Goal: Information Seeking & Learning: Find specific fact

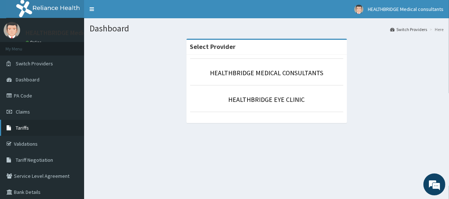
click at [40, 123] on link "Tariffs" at bounding box center [42, 128] width 84 height 16
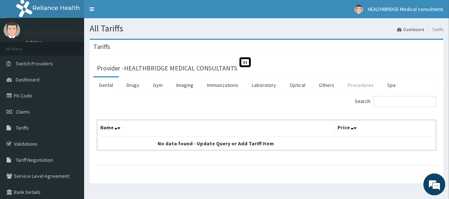
click at [360, 84] on link "Procedures" at bounding box center [361, 85] width 38 height 15
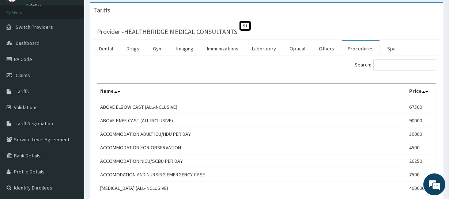
scroll to position [33, 0]
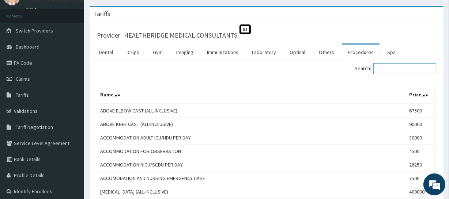
click at [393, 69] on input "Search:" at bounding box center [404, 68] width 63 height 11
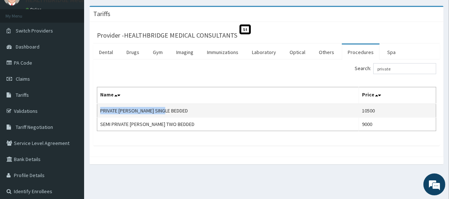
drag, startPoint x: 166, startPoint y: 109, endPoint x: 101, endPoint y: 111, distance: 65.1
click at [101, 111] on td "PRIVATE WARD SINGLE BEDDED" at bounding box center [228, 111] width 262 height 14
copy td "PRIVATE WARD SINGLE BEDDED"
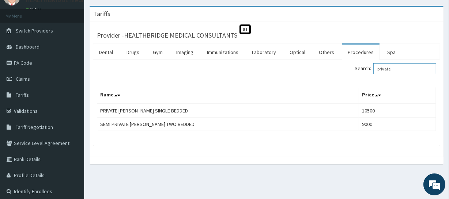
drag, startPoint x: 396, startPoint y: 69, endPoint x: 342, endPoint y: 69, distance: 54.9
click at [342, 69] on div "Search: private" at bounding box center [354, 69] width 164 height 13
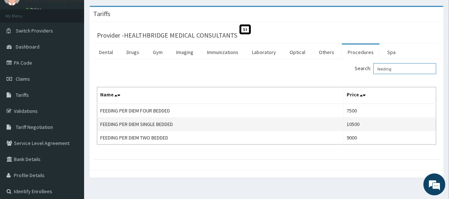
type input "feeding"
drag, startPoint x: 184, startPoint y: 124, endPoint x: 98, endPoint y: 125, distance: 85.9
click at [98, 125] on td "FEEDING PER DIEM SINGLE BEDDED" at bounding box center [220, 125] width 246 height 14
copy td "FEEDING PER DIEM SINGLE BEDDED"
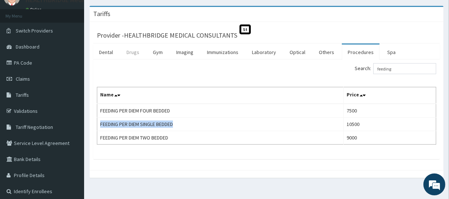
click at [132, 55] on link "Drugs" at bounding box center [133, 52] width 25 height 15
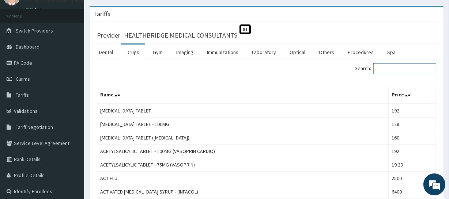
click at [382, 67] on input "Search:" at bounding box center [404, 68] width 63 height 11
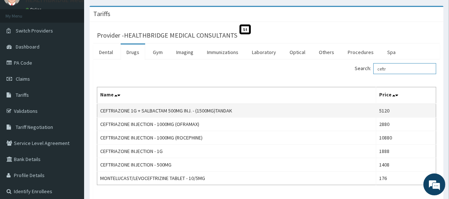
type input "ceftr"
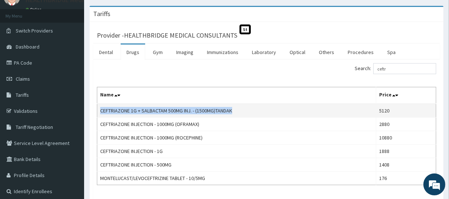
drag, startPoint x: 237, startPoint y: 111, endPoint x: 99, endPoint y: 113, distance: 137.2
click at [99, 113] on td "CEFTRIAZONE 1G + SALBACTAM 500MG INJ. - (1500MG)TANDAK" at bounding box center [236, 111] width 279 height 14
copy td "CEFTRIAZONE 1G + SALBACTAM 500MG INJ. - (1500MG)TANDAK"
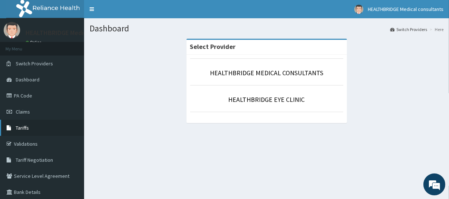
click at [39, 125] on link "Tariffs" at bounding box center [42, 128] width 84 height 16
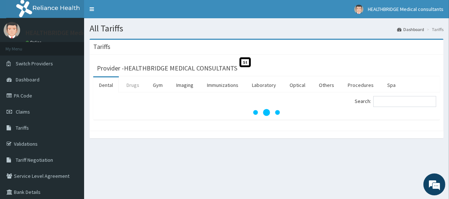
click at [132, 86] on link "Drugs" at bounding box center [133, 85] width 25 height 15
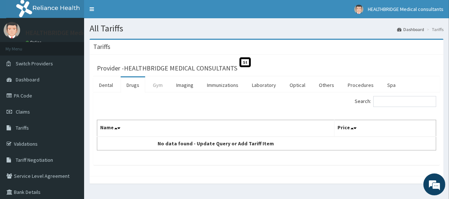
click at [152, 89] on link "Gym" at bounding box center [158, 85] width 22 height 15
click at [128, 86] on link "Drugs" at bounding box center [133, 85] width 25 height 15
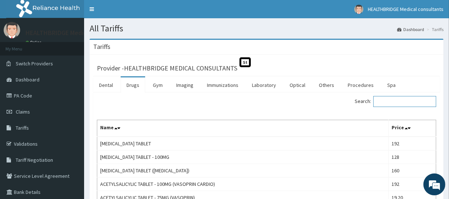
click at [392, 104] on input "Search:" at bounding box center [404, 101] width 63 height 11
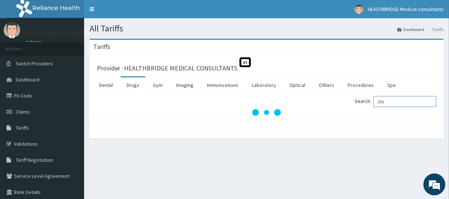
type input "ZINC"
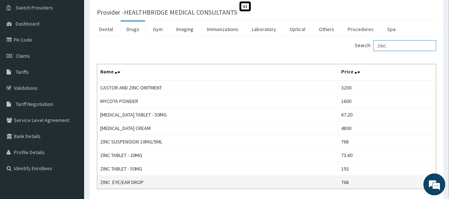
scroll to position [66, 0]
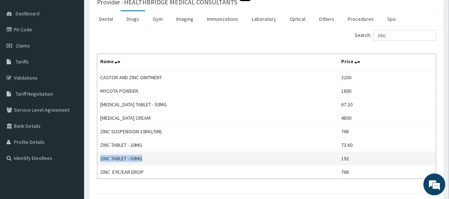
drag, startPoint x: 100, startPoint y: 157, endPoint x: 142, endPoint y: 159, distance: 42.5
click at [142, 159] on td "ZINC TABLET - 50MG" at bounding box center [217, 159] width 241 height 14
copy td "ZINC TABLET - 50MG"
